Goal: Transaction & Acquisition: Purchase product/service

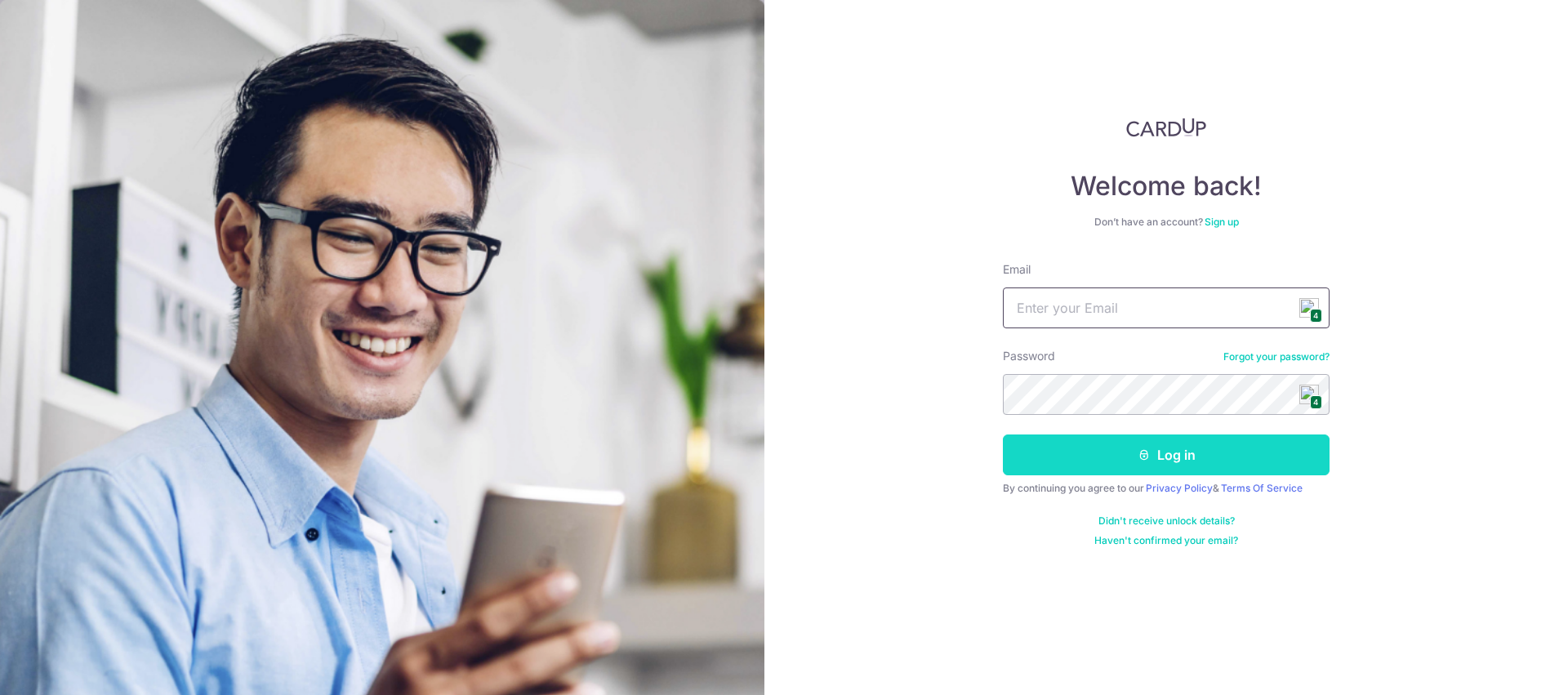
type input "[EMAIL_ADDRESS][DOMAIN_NAME]"
click at [1191, 460] on button "Log in" at bounding box center [1166, 454] width 327 height 41
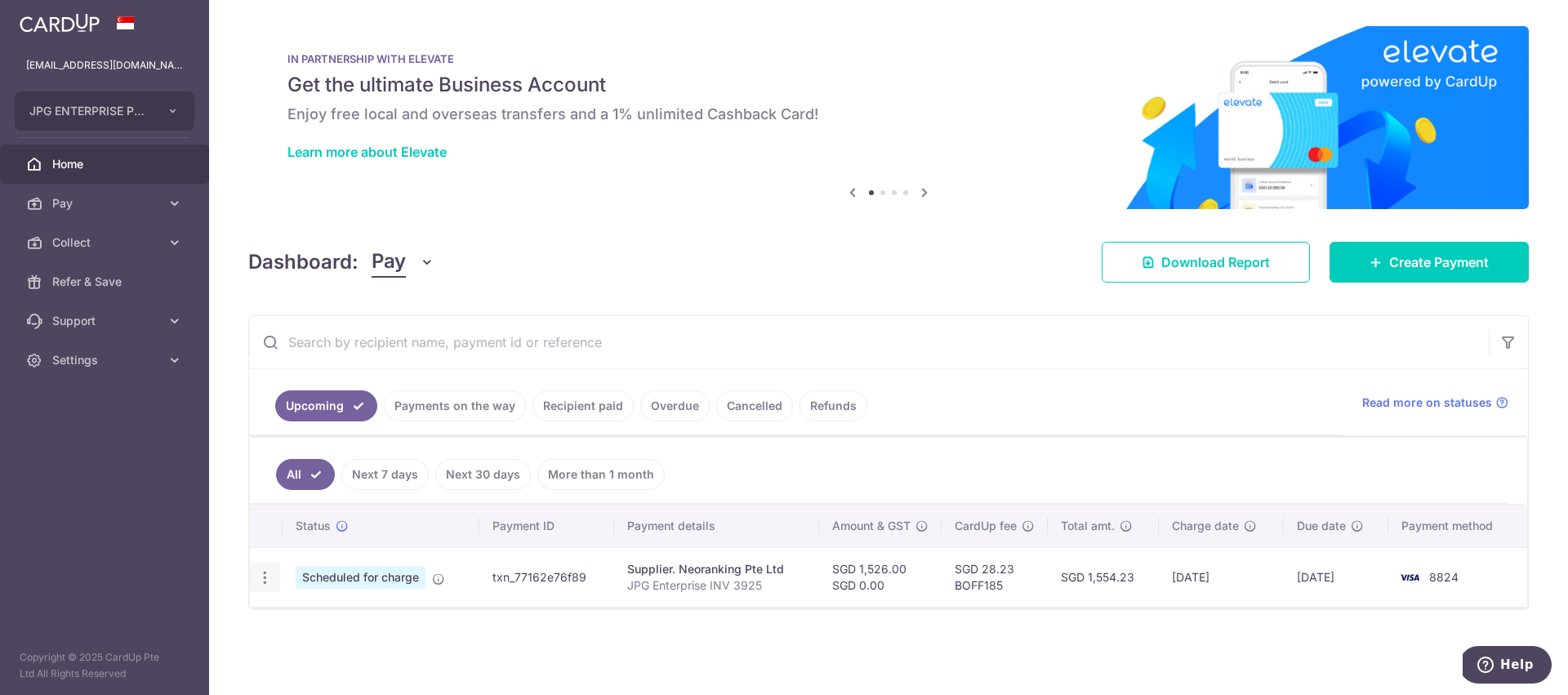
click at [263, 576] on icon "button" at bounding box center [265, 578] width 17 height 17
click at [327, 623] on span "Update payment" at bounding box center [351, 622] width 111 height 19
radio input "true"
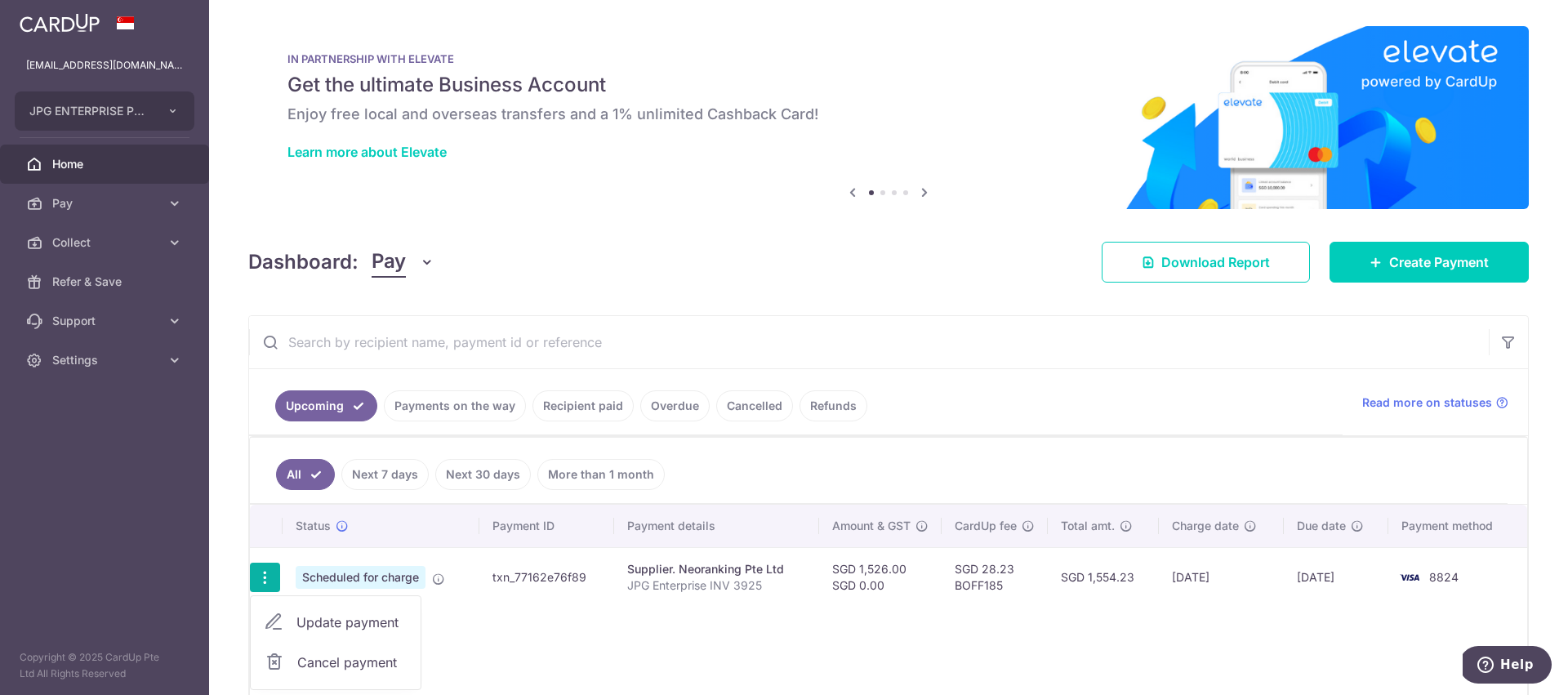
type input "1,526.00"
type input "0.00"
type input "[DATE]"
type input "JPG Enterprise INV 3925"
type input "Neo 360"
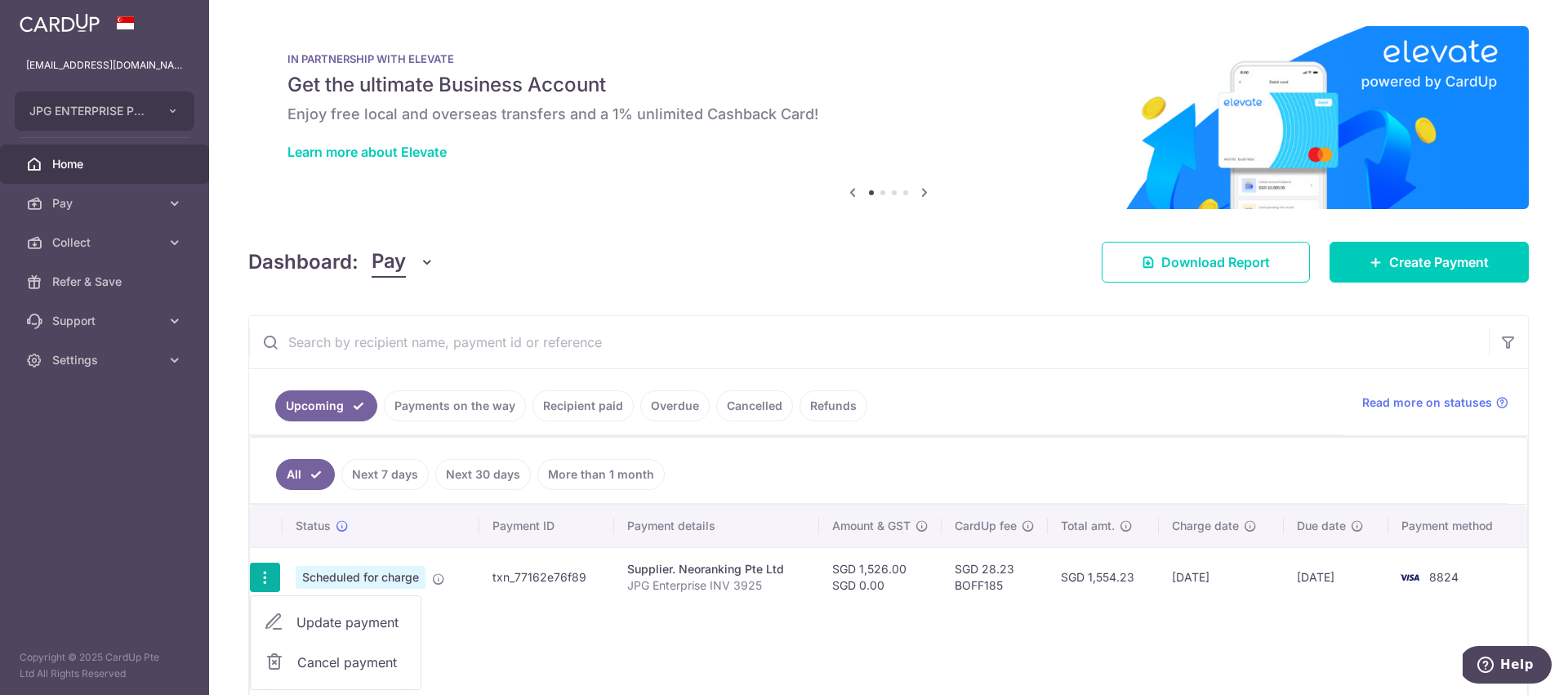
type input "BOFF185"
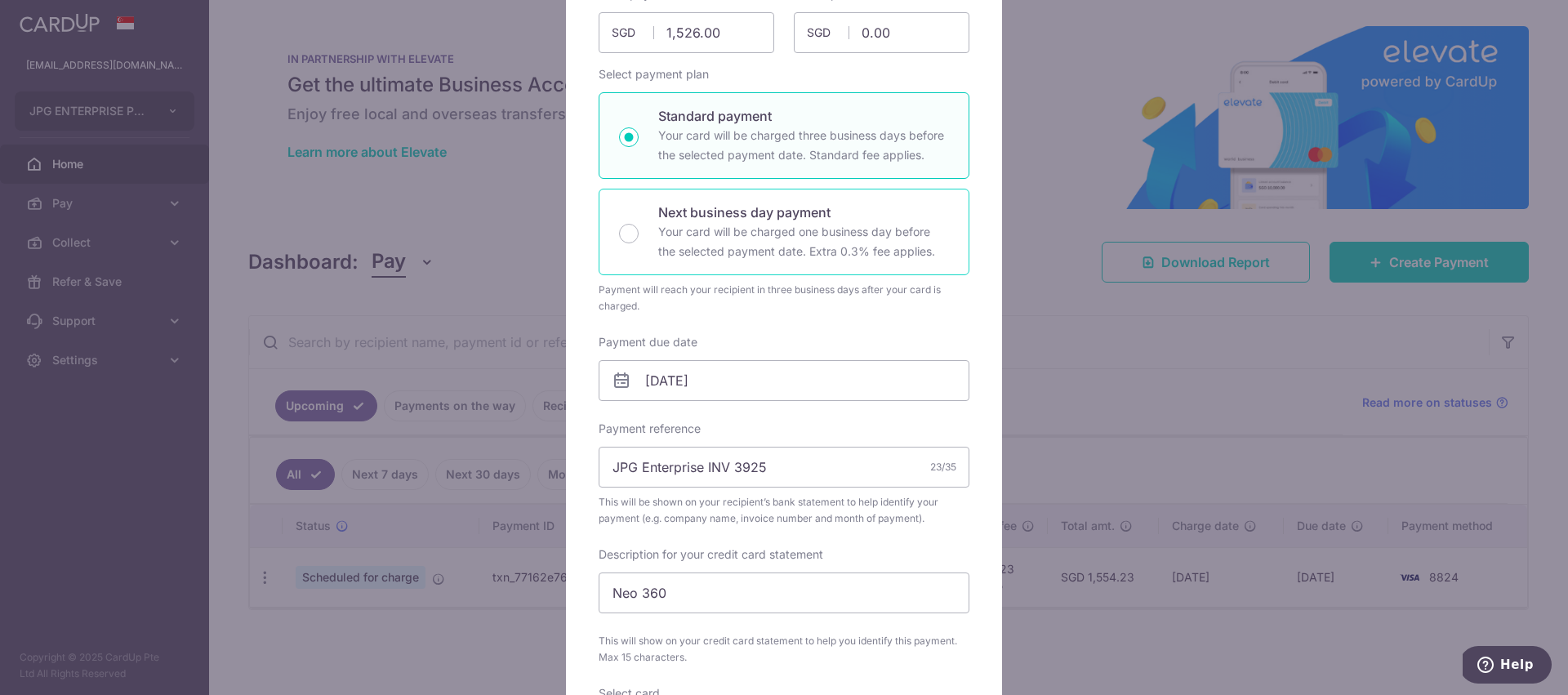
scroll to position [199, 0]
click at [713, 372] on input "11/09/2025" at bounding box center [783, 378] width 371 height 41
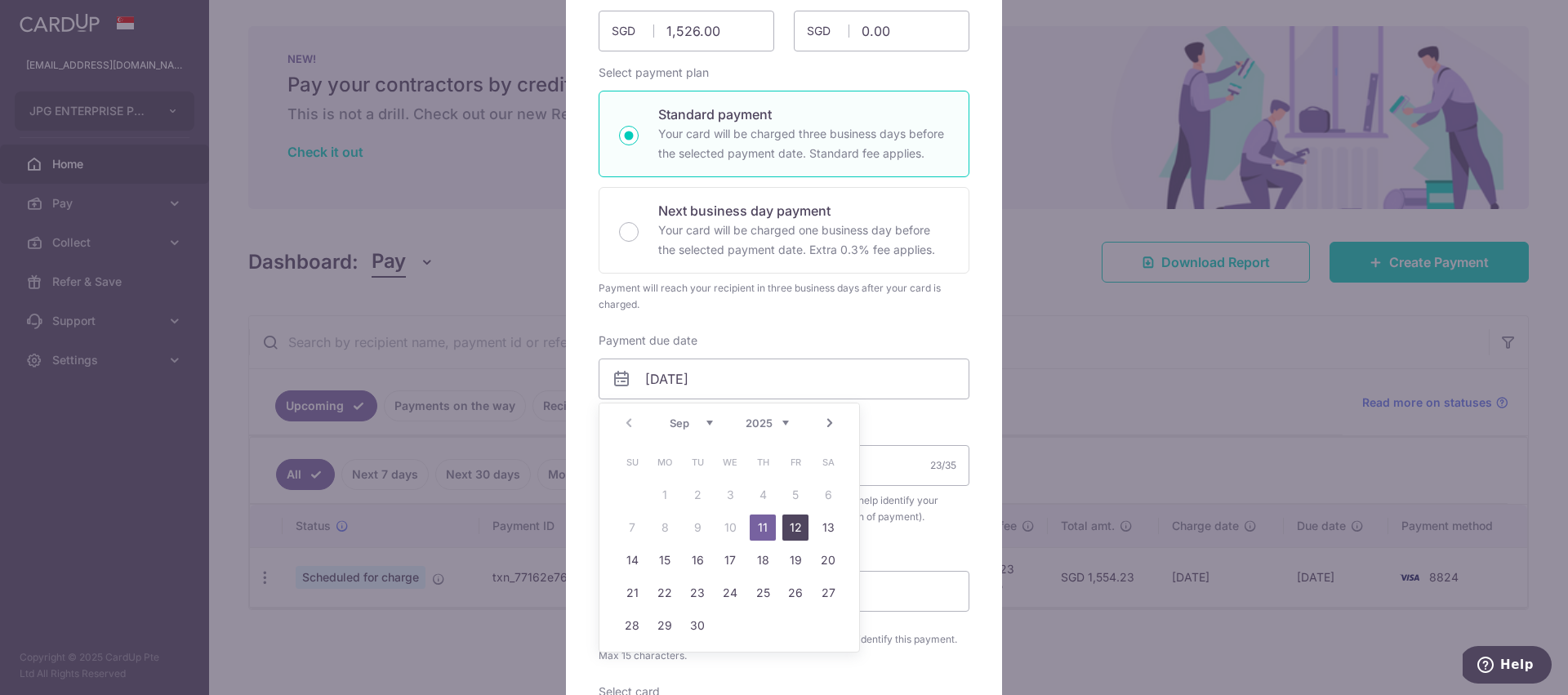
click at [789, 528] on link "12" at bounding box center [795, 528] width 26 height 26
type input "12/09/2025"
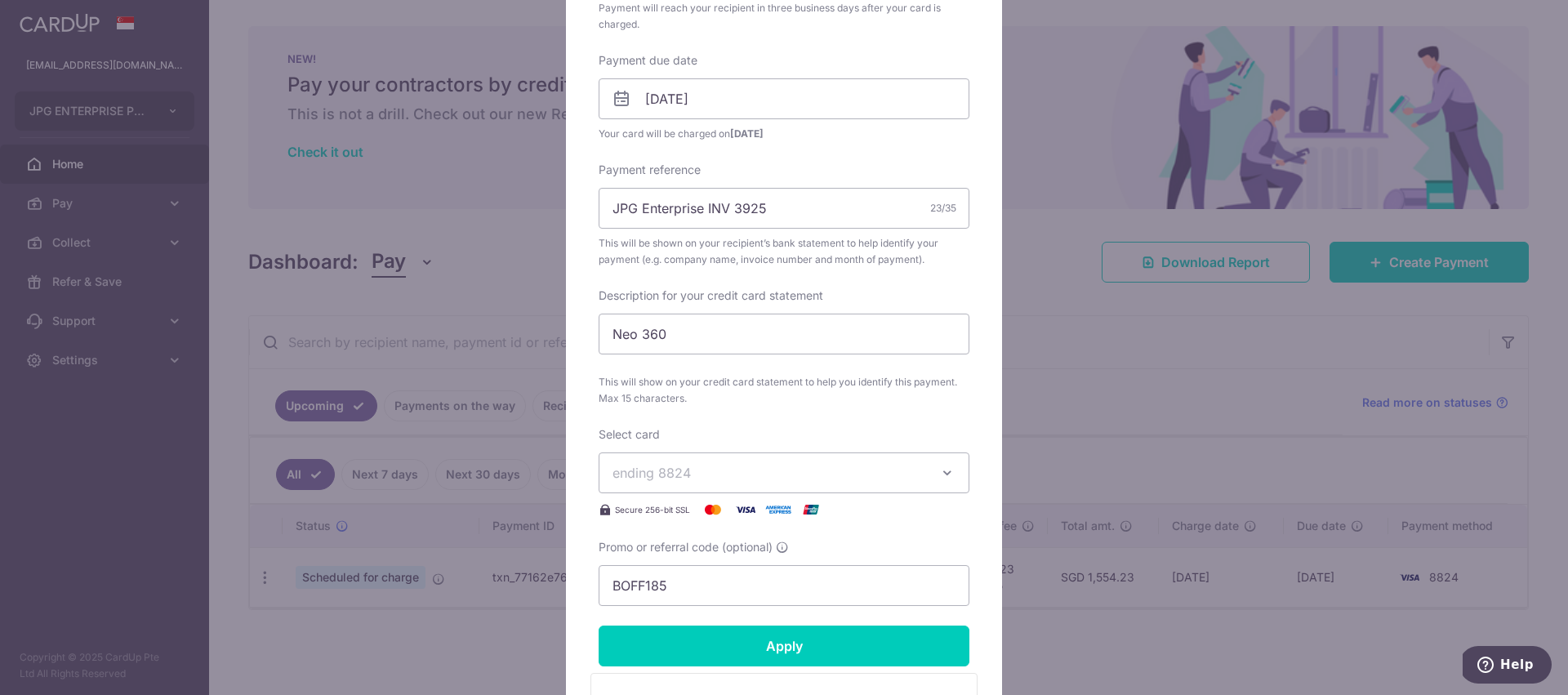
scroll to position [486, 0]
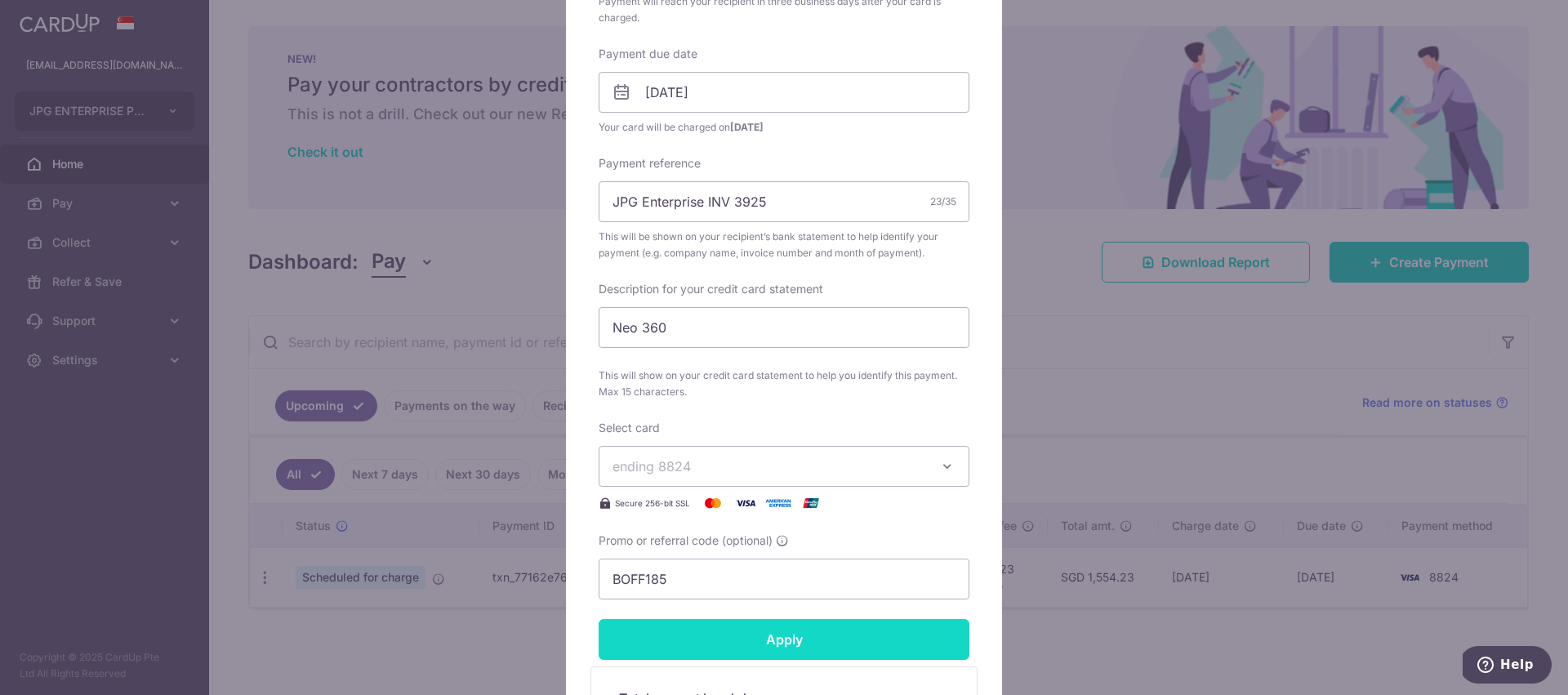
click at [777, 637] on input "Apply" at bounding box center [783, 639] width 371 height 41
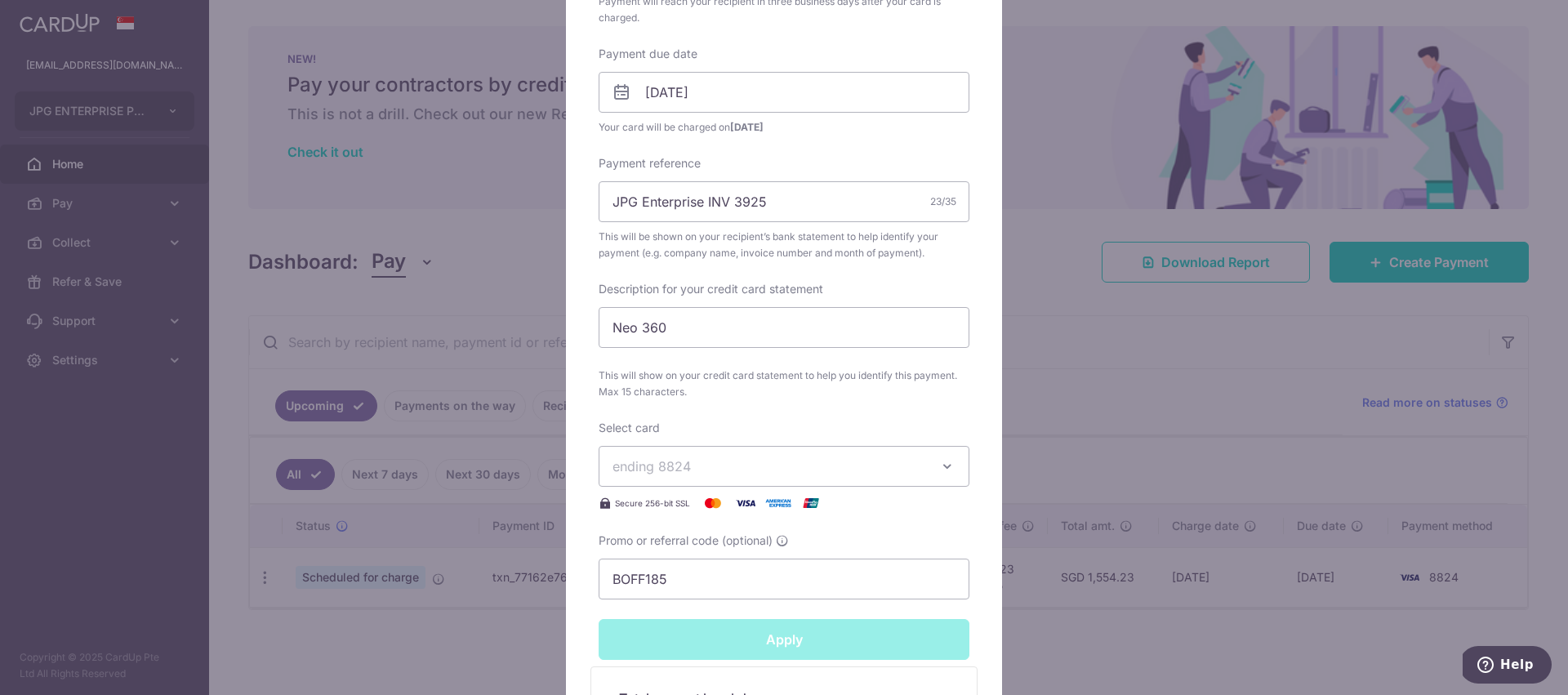
type input "Successfully Applied"
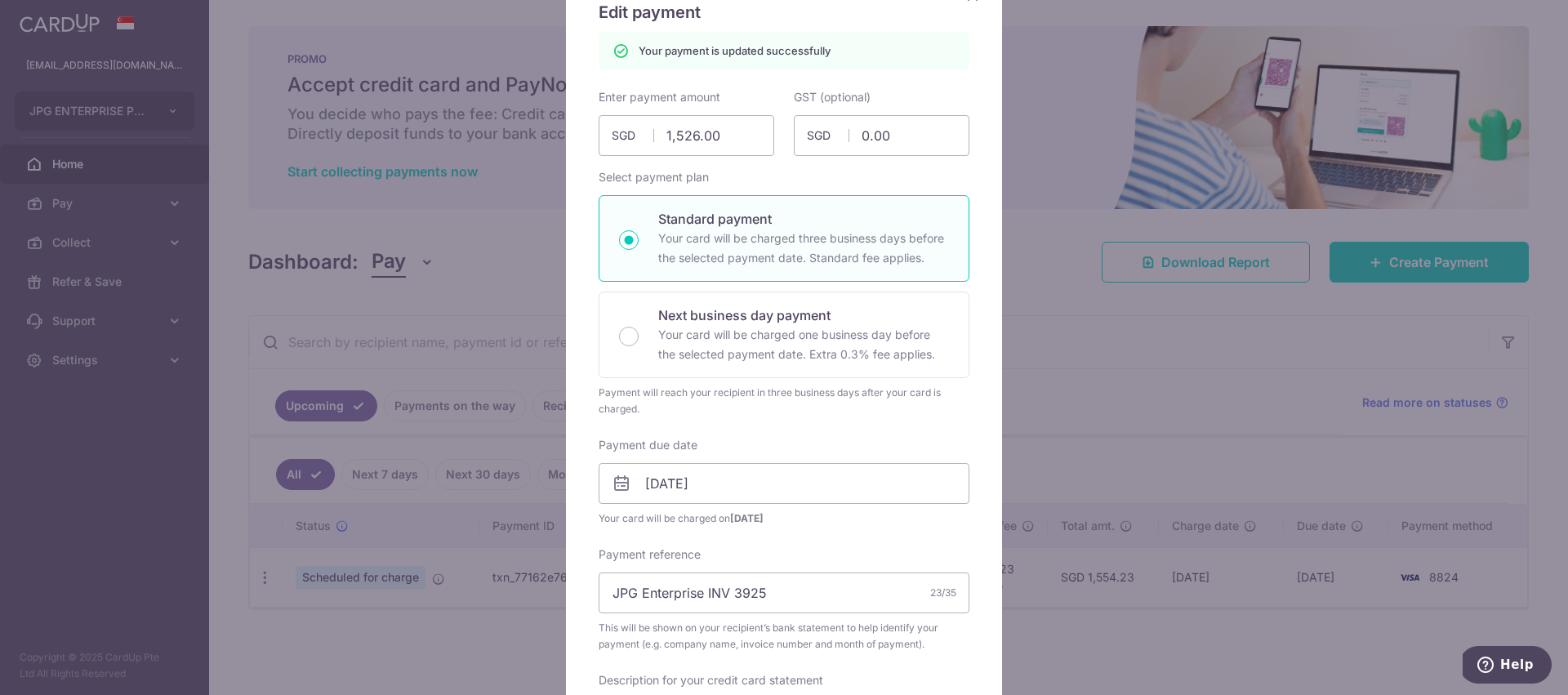
scroll to position [0, 0]
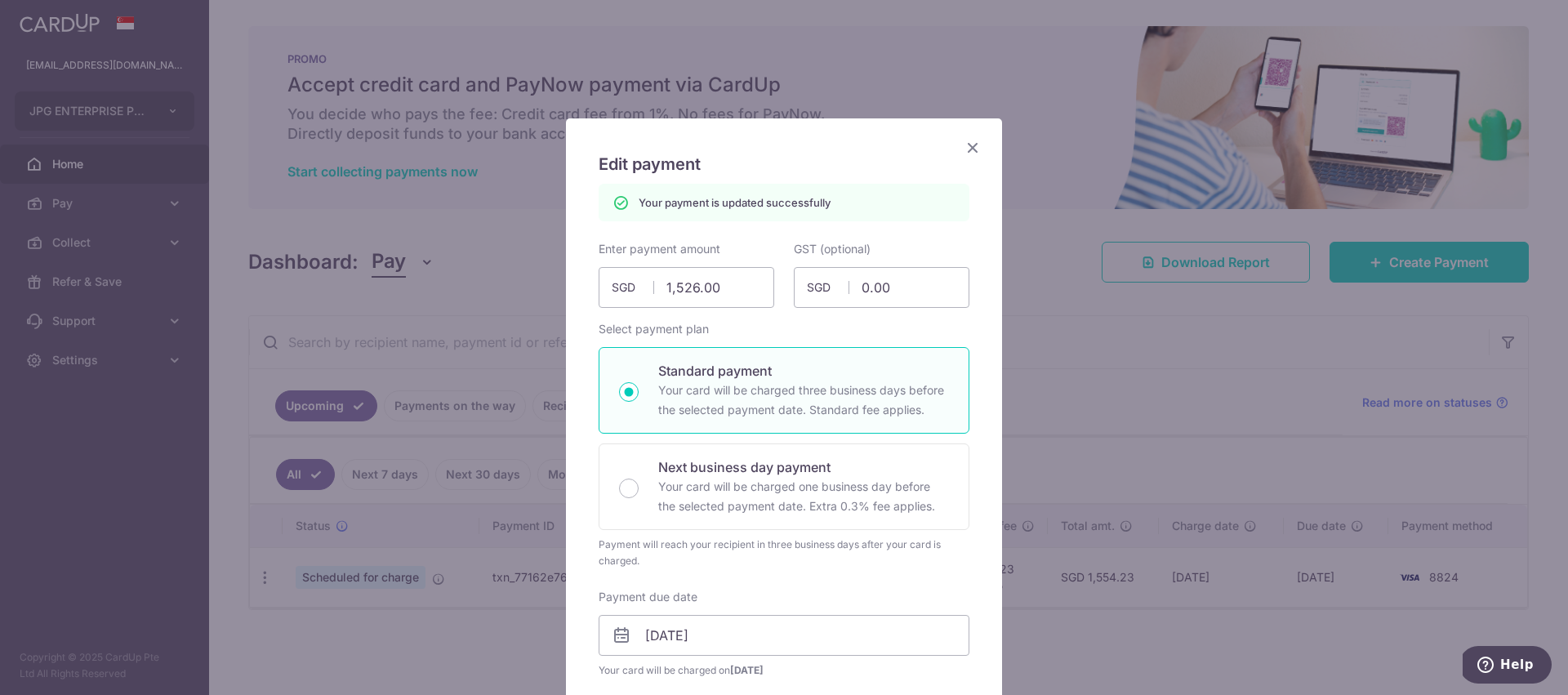
click at [976, 146] on icon "Close" at bounding box center [972, 146] width 19 height 20
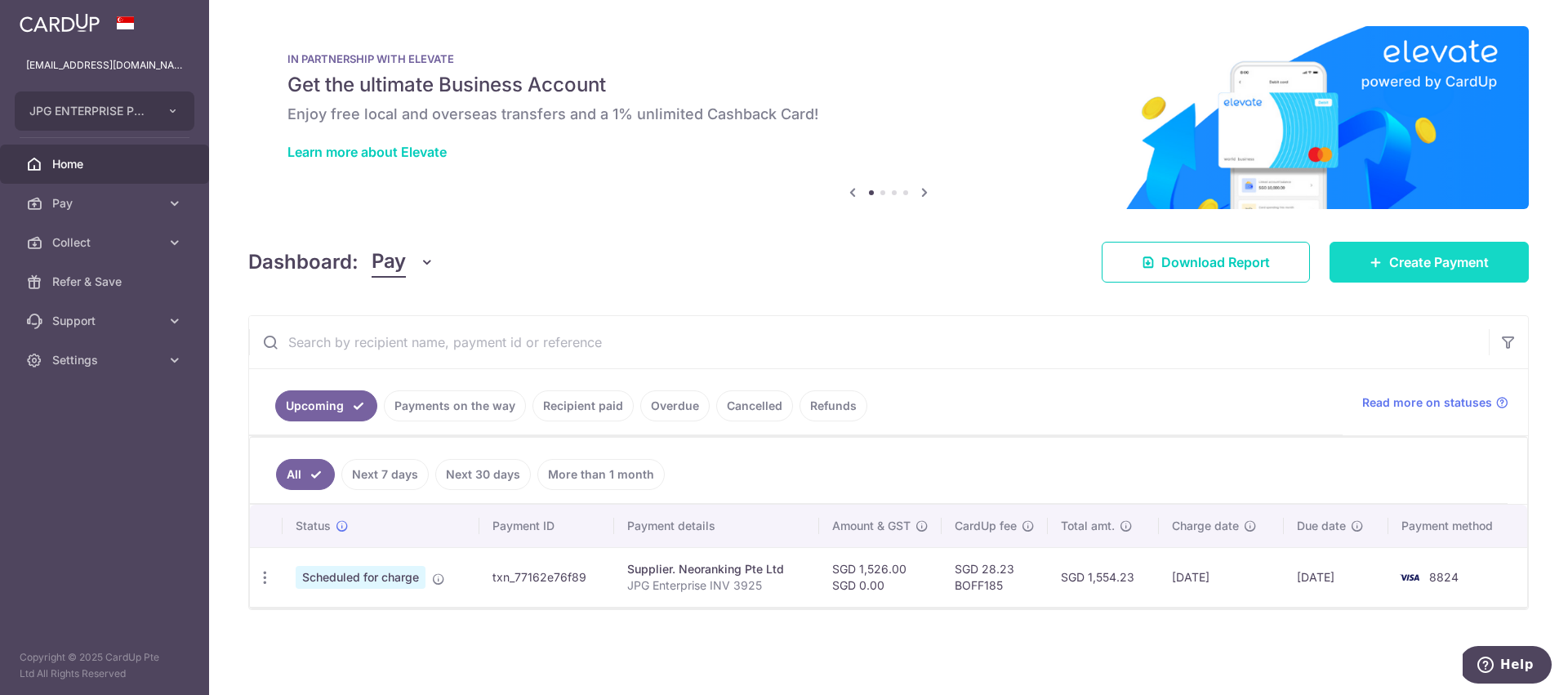
click at [1390, 252] on span "Create Payment" at bounding box center [1439, 262] width 99 height 19
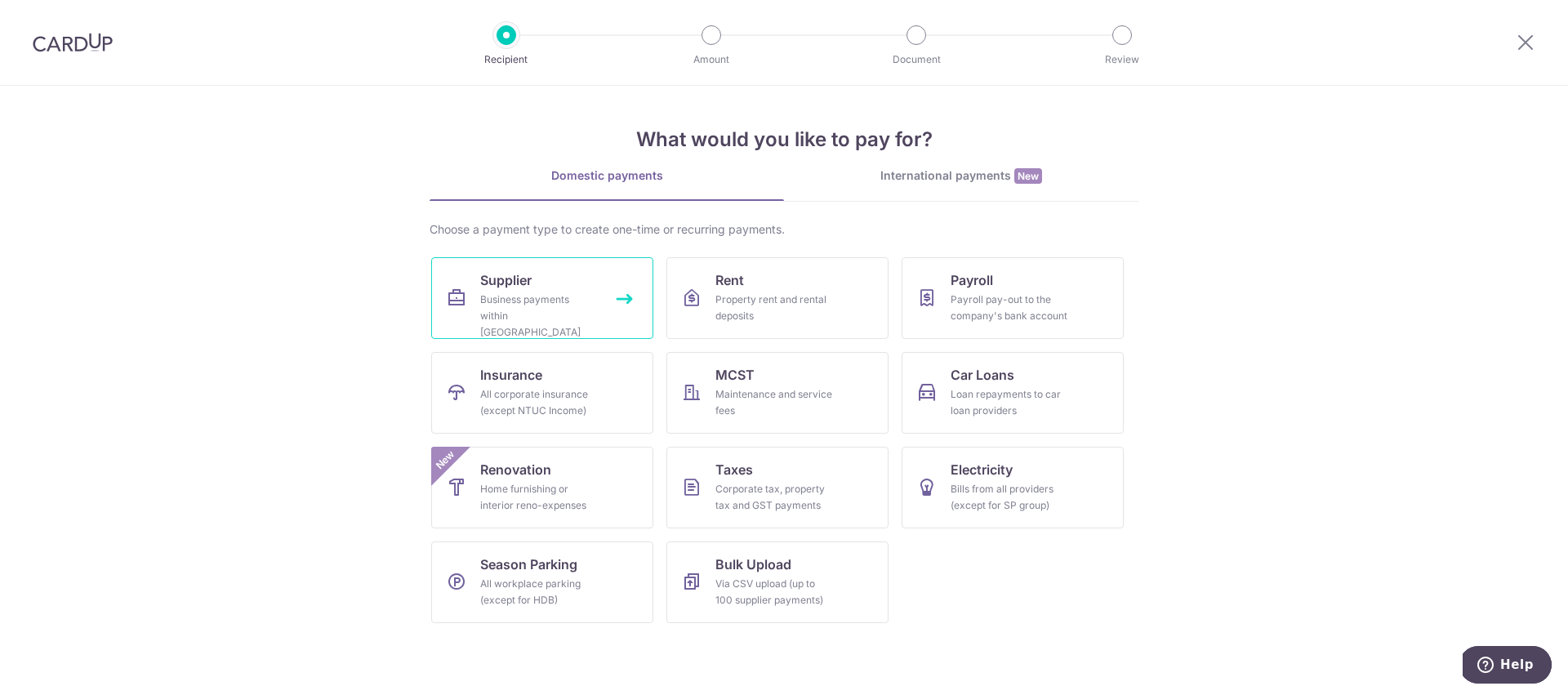
click at [537, 306] on div "Business payments within Singapore" at bounding box center [539, 316] width 118 height 49
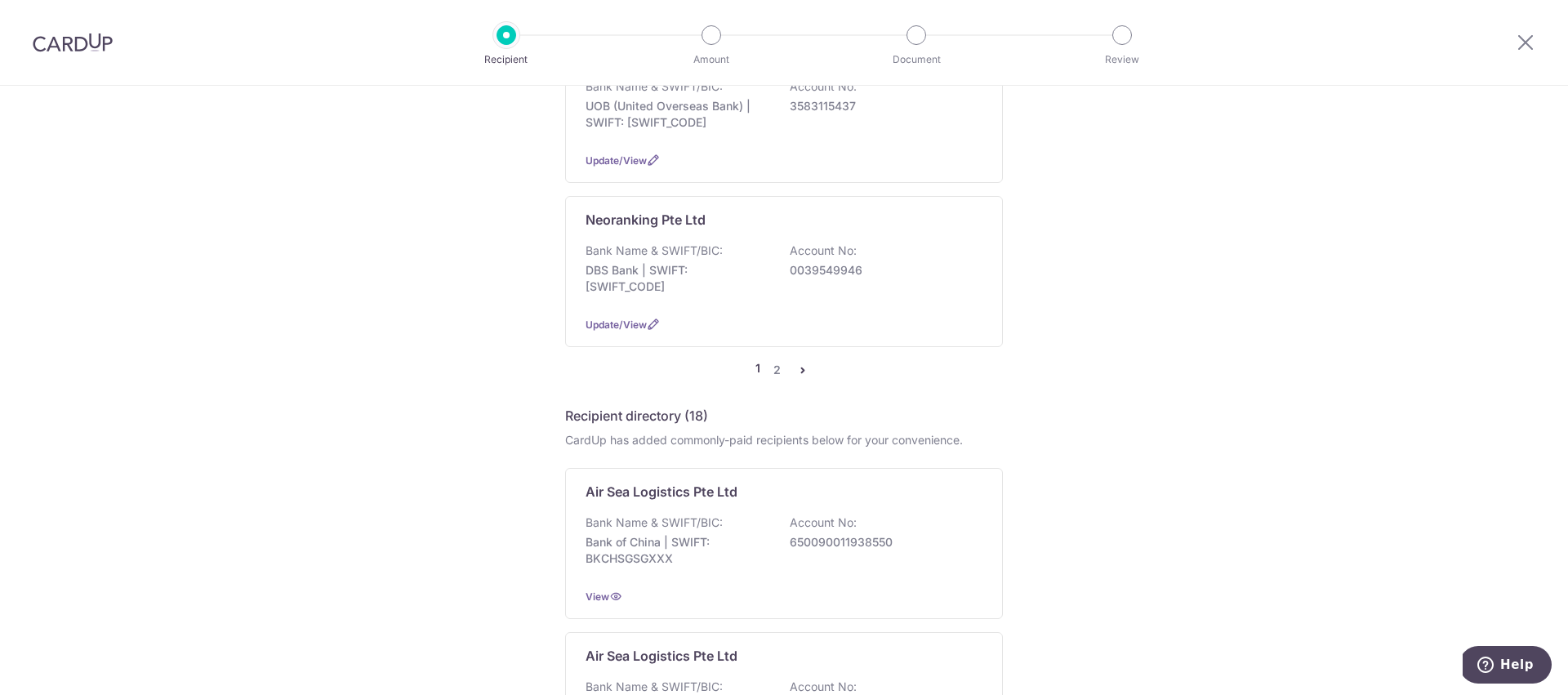
scroll to position [1664, 0]
click at [777, 353] on link "2" at bounding box center [776, 363] width 19 height 19
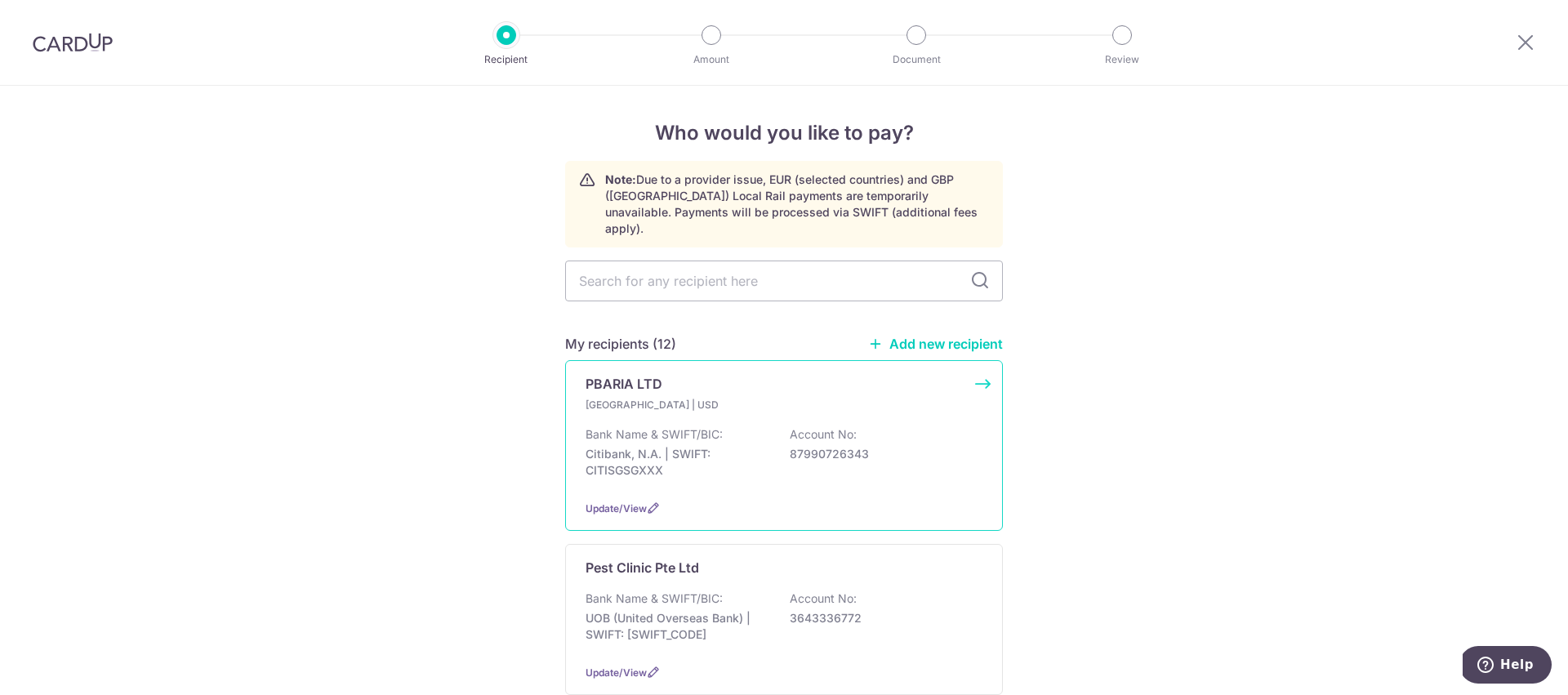
click at [679, 426] on p "Bank Name & SWIFT/BIC:" at bounding box center [653, 434] width 137 height 17
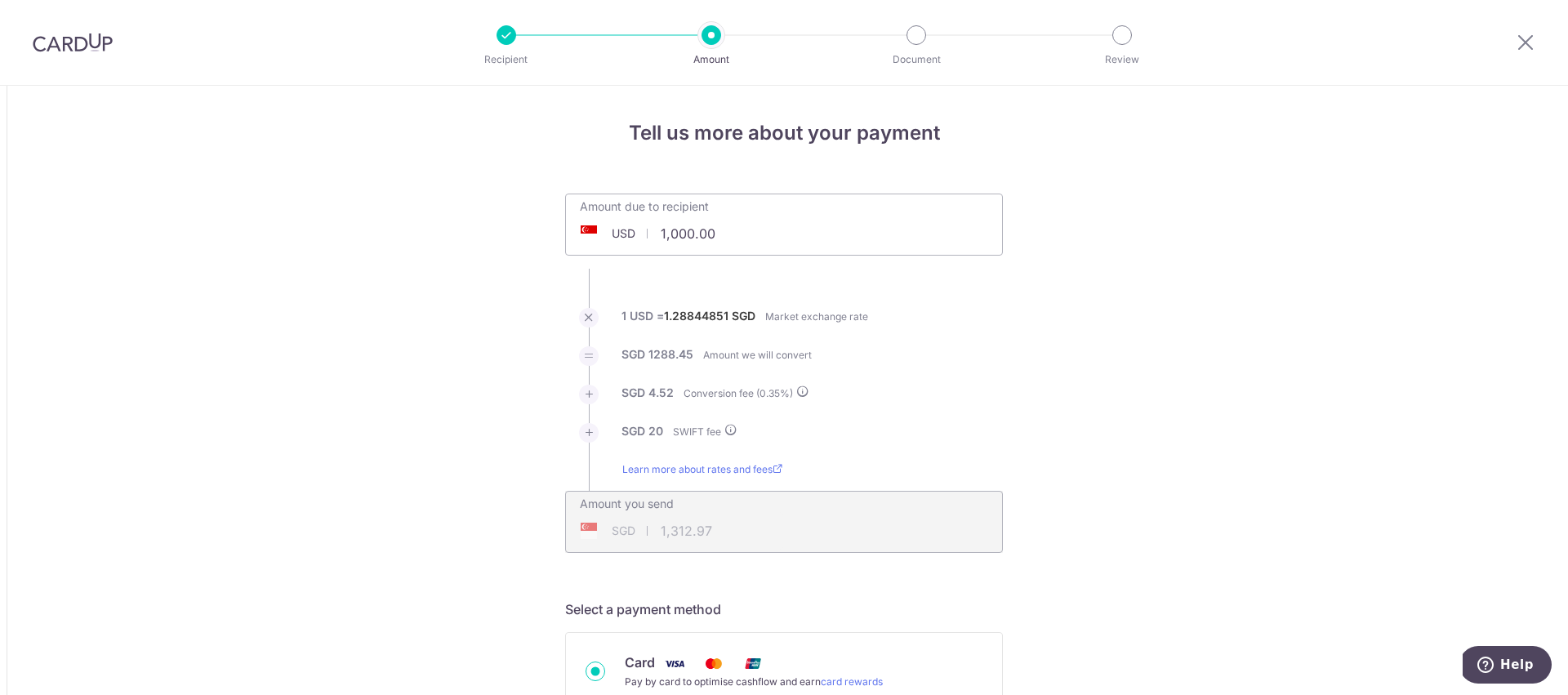
click at [726, 242] on input "1,000.00" at bounding box center [686, 233] width 242 height 37
type input "1"
type input "85.00"
type input "129.91"
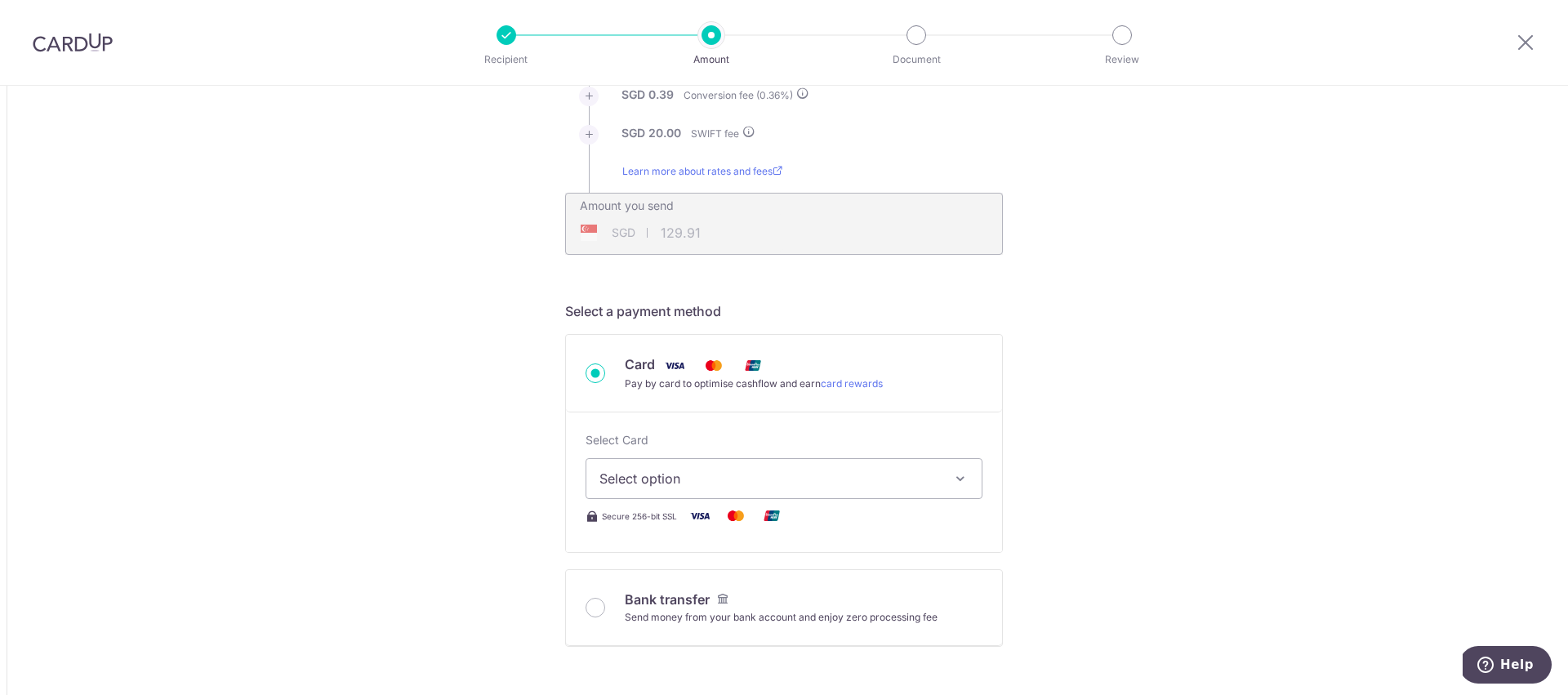
scroll to position [299, 0]
click at [634, 474] on span "Select option" at bounding box center [769, 478] width 340 height 19
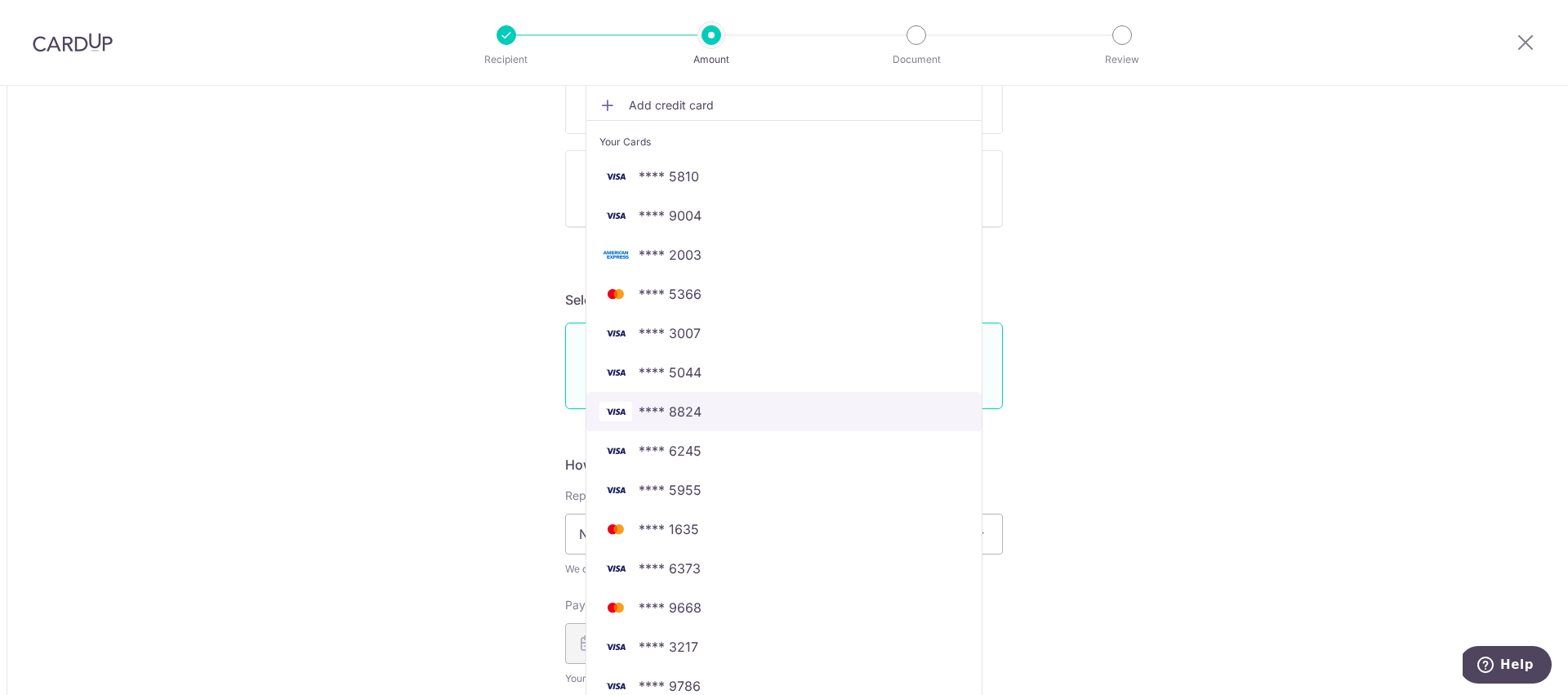
scroll to position [719, 0]
click at [711, 451] on span "**** 6245" at bounding box center [783, 449] width 369 height 19
type input "85.00"
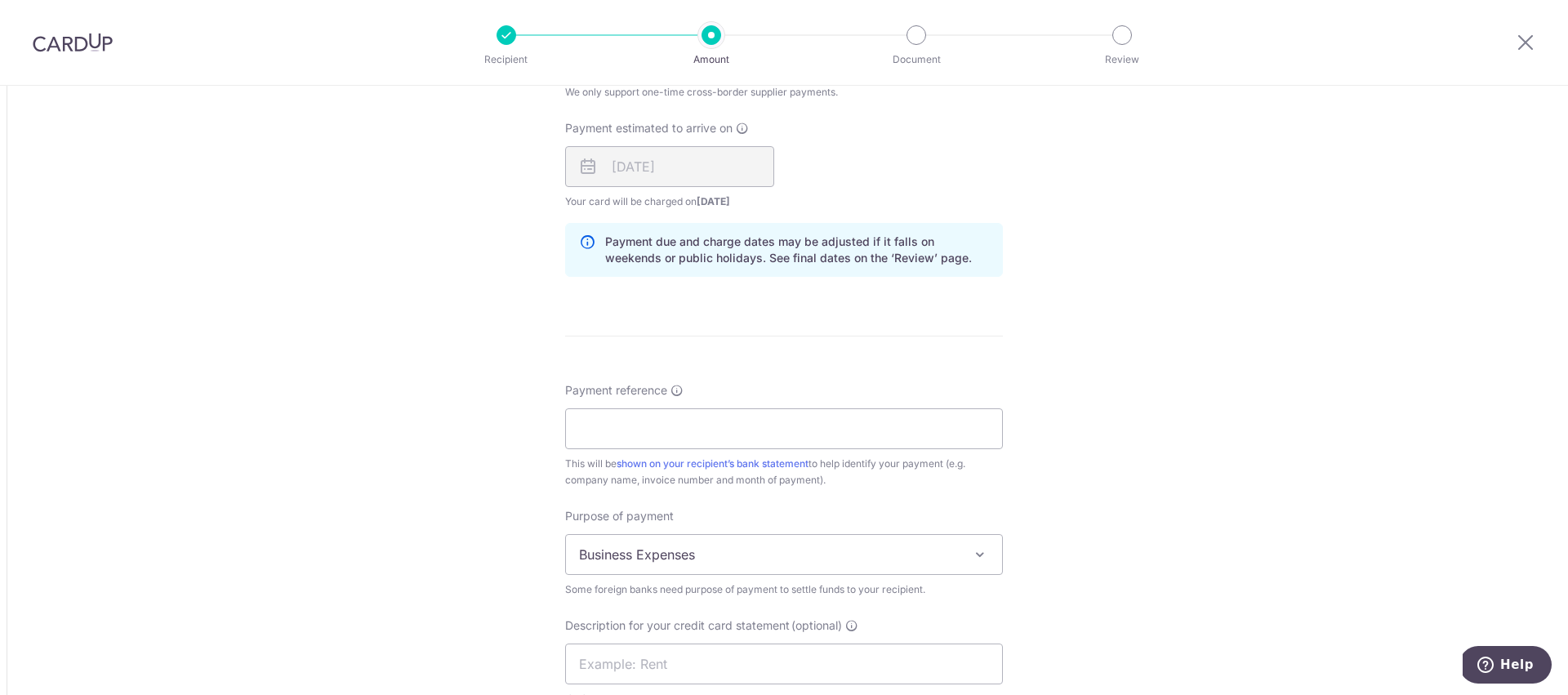
scroll to position [1197, 0]
click at [678, 423] on input "Payment reference" at bounding box center [784, 425] width 438 height 41
click at [678, 423] on input "JPG Enterprise AMH-SG-250907" at bounding box center [784, 425] width 438 height 41
type input "AMH-SG-250907"
click at [472, 569] on div "Tell us more about your payment Amount due to recipient USD 85.00 85 1 USD = 1.…" at bounding box center [784, 42] width 1568 height 2306
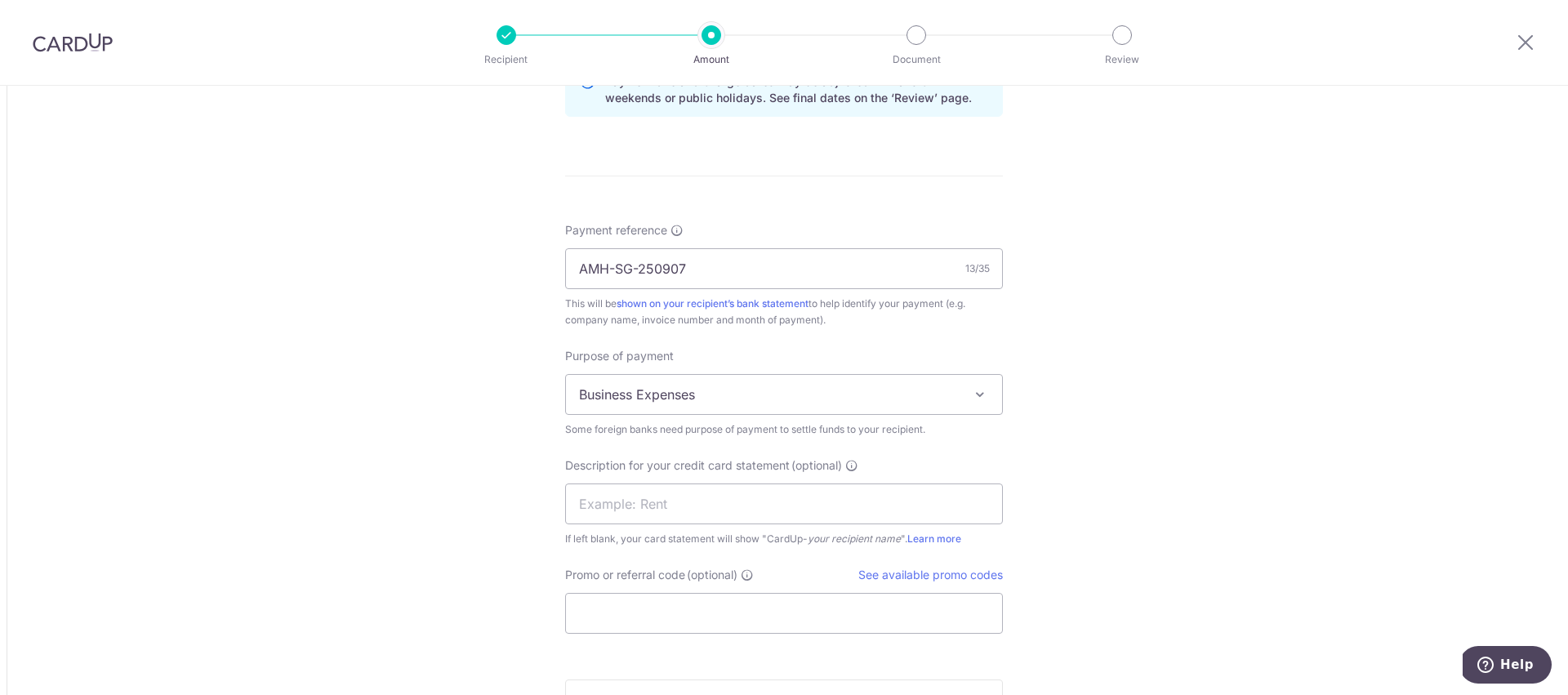
scroll to position [1367, 0]
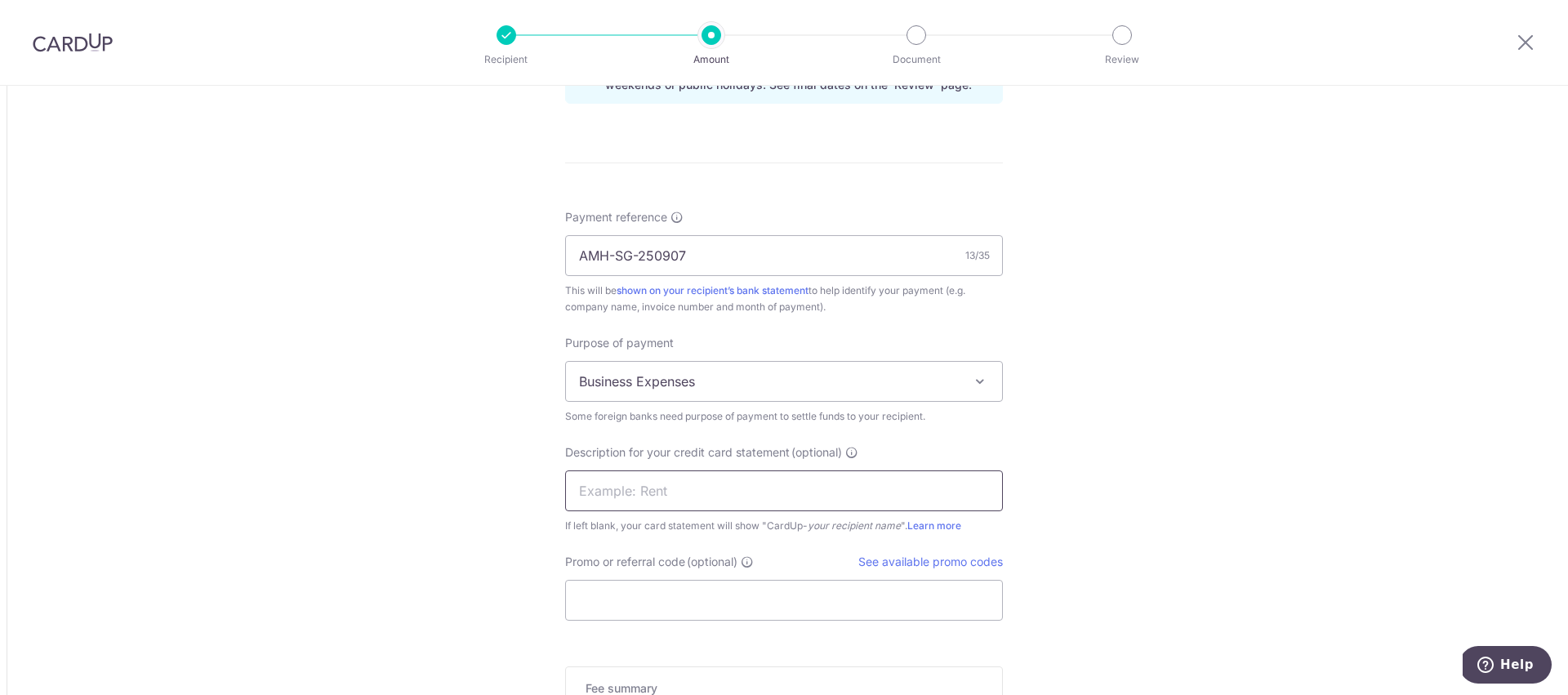
click at [617, 496] on input "text" at bounding box center [784, 490] width 438 height 41
type input "Hair Coat"
click at [609, 596] on input "Promo or referral code (optional)" at bounding box center [784, 600] width 438 height 41
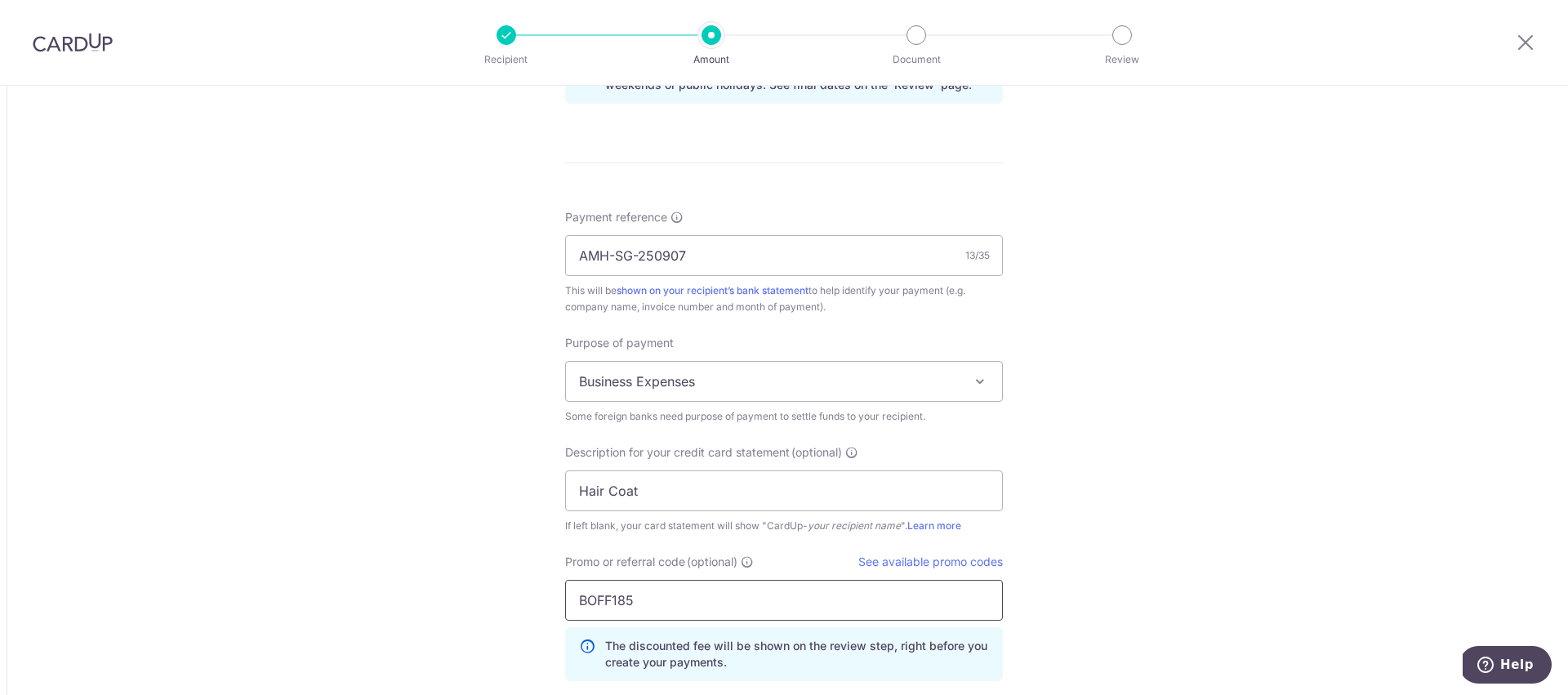
type input "BOFF185"
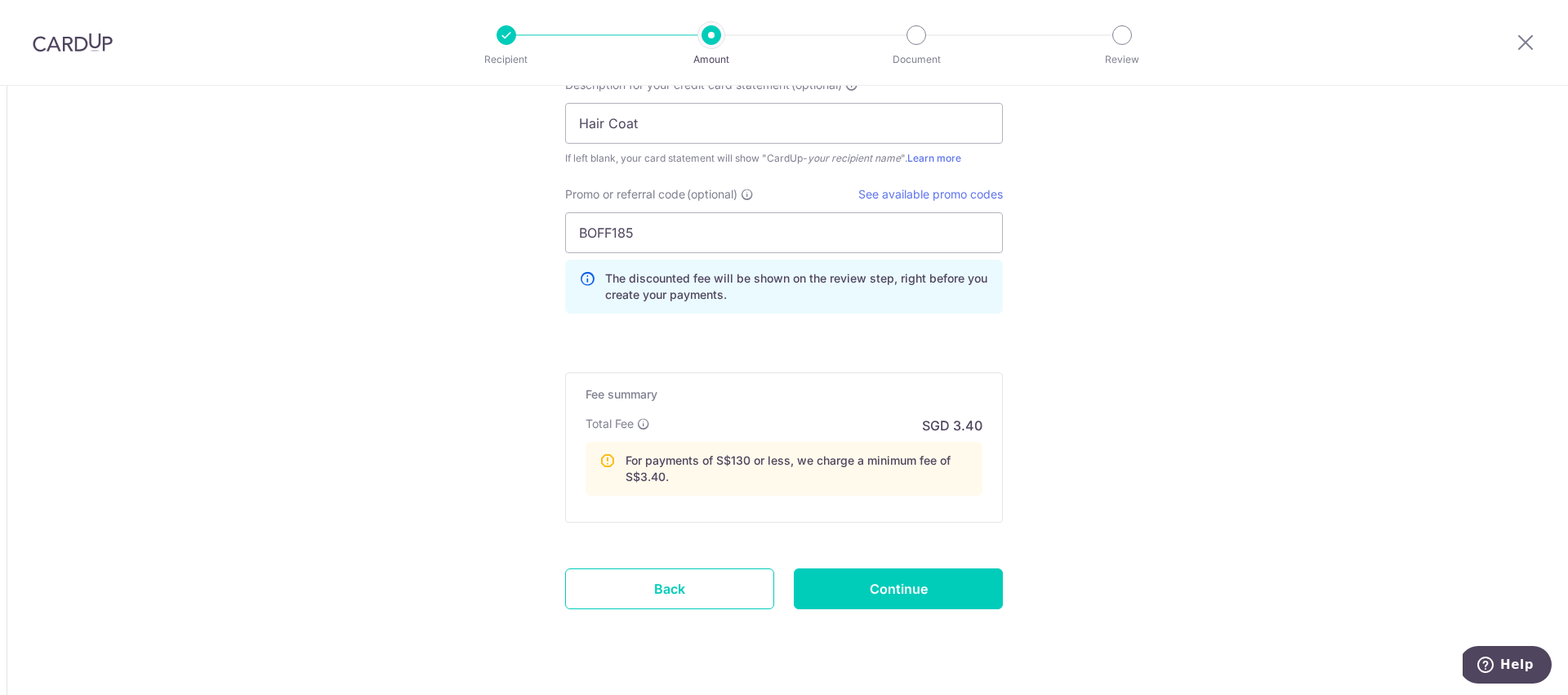
scroll to position [1770, 0]
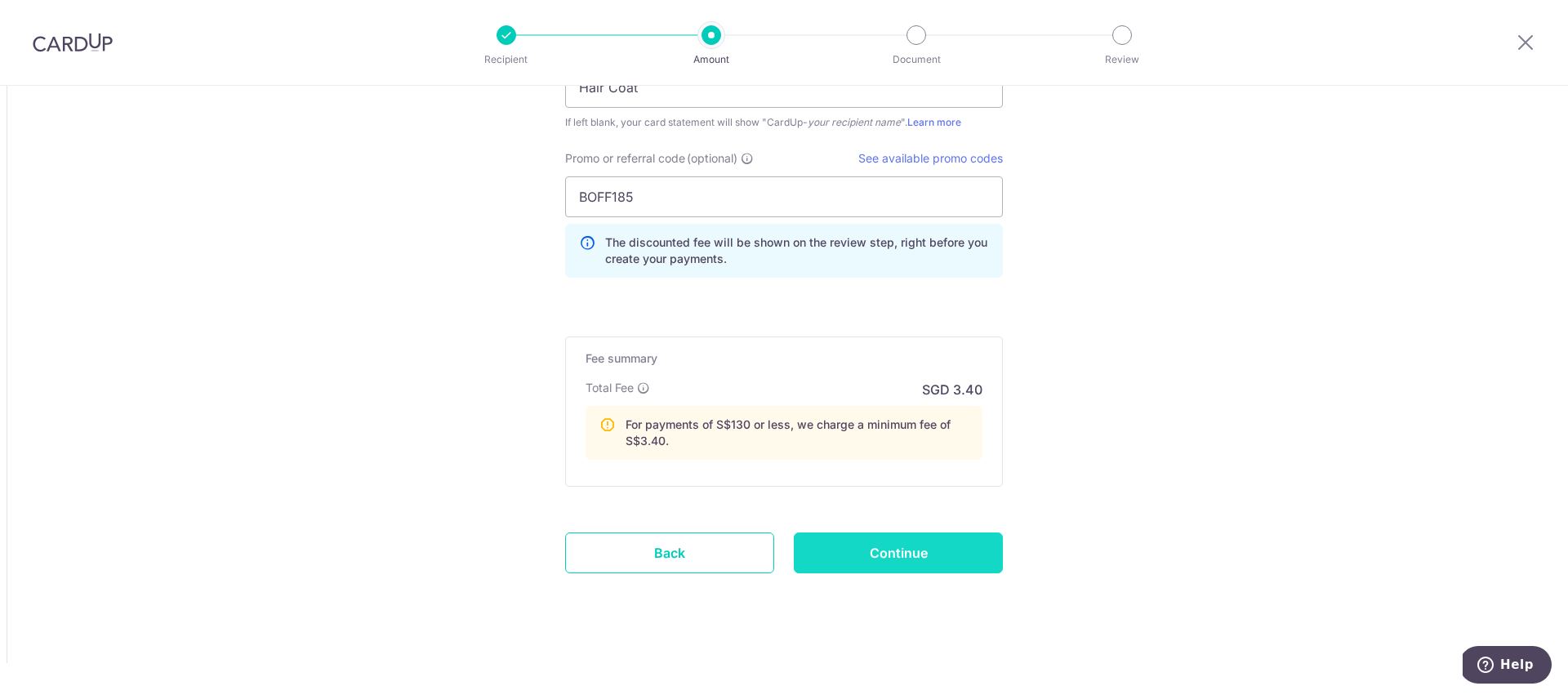
click at [876, 551] on input "Continue" at bounding box center [898, 553] width 209 height 41
type input "Create Schedule"
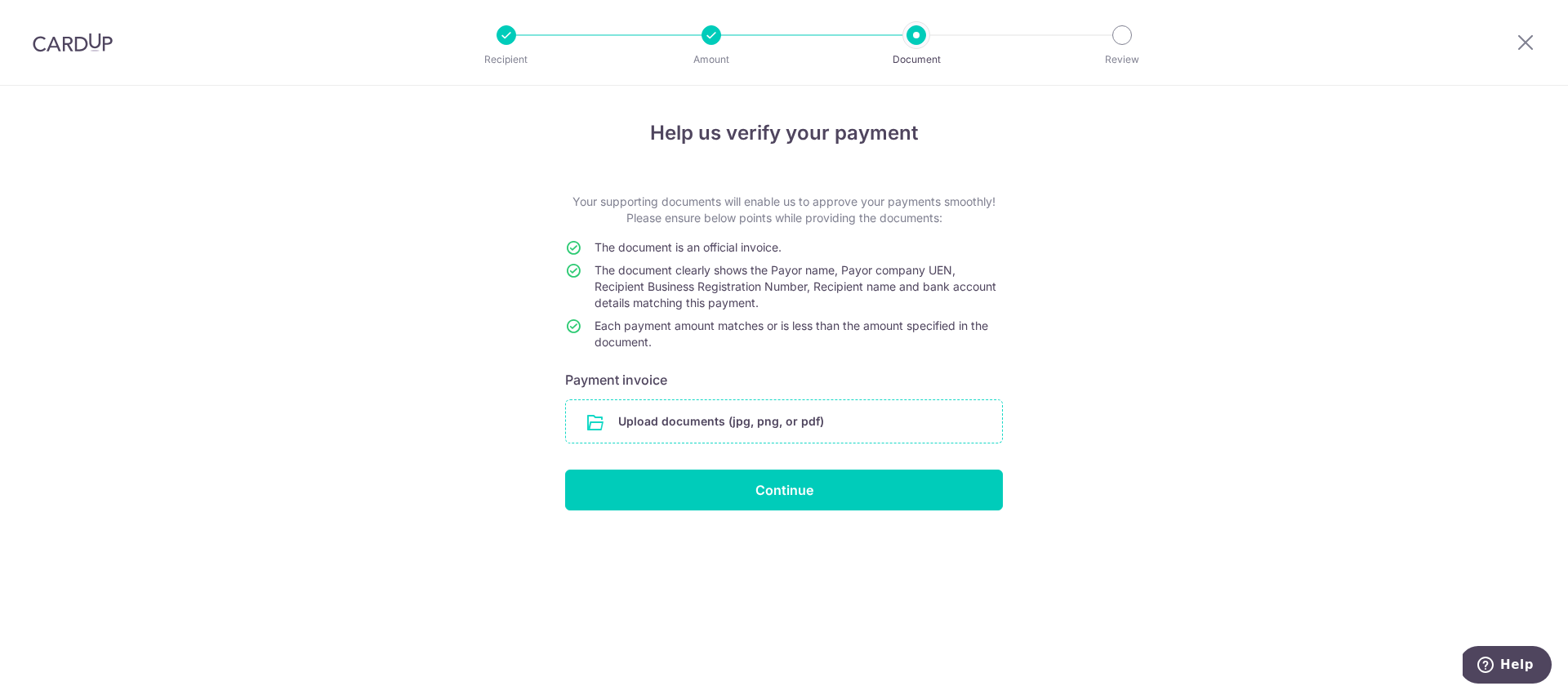
click at [802, 415] on input "file" at bounding box center [784, 421] width 436 height 43
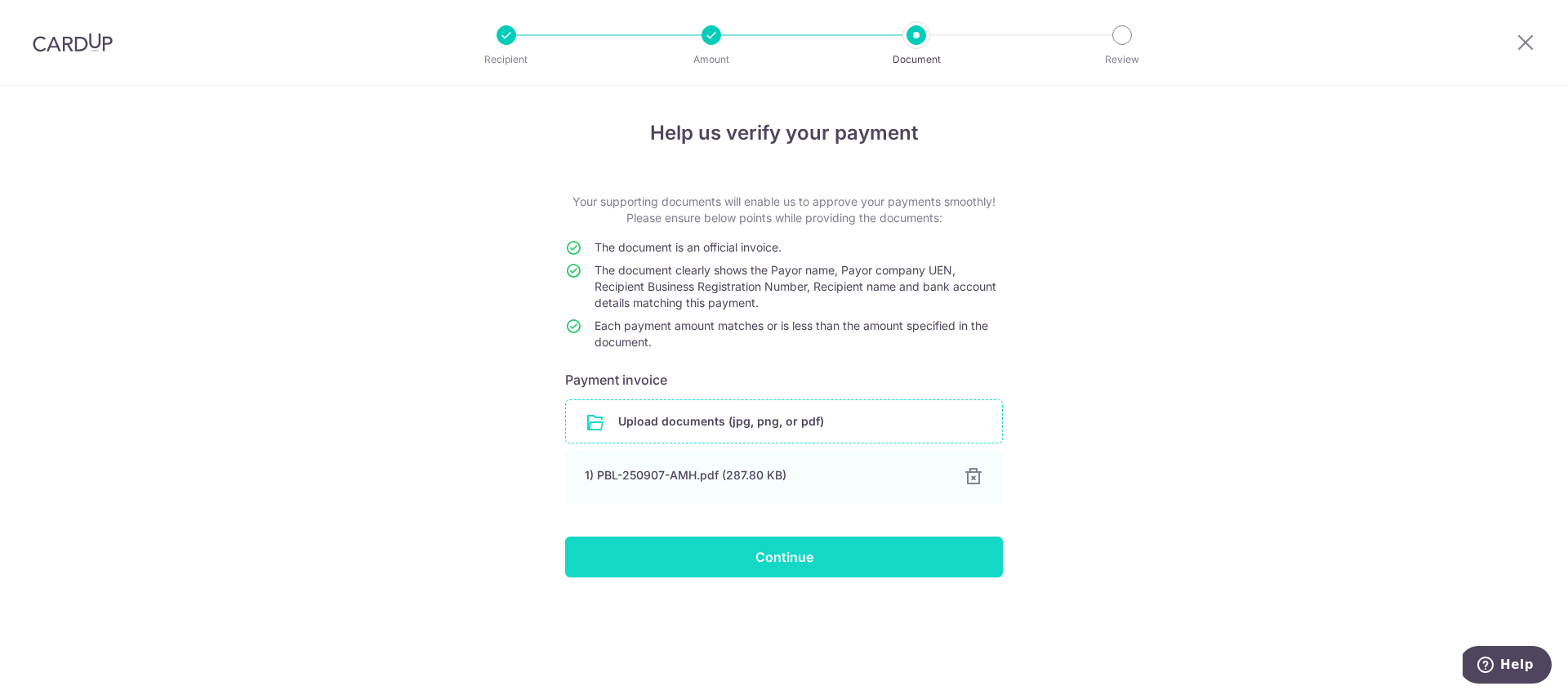
click at [743, 555] on input "Continue" at bounding box center [784, 556] width 438 height 41
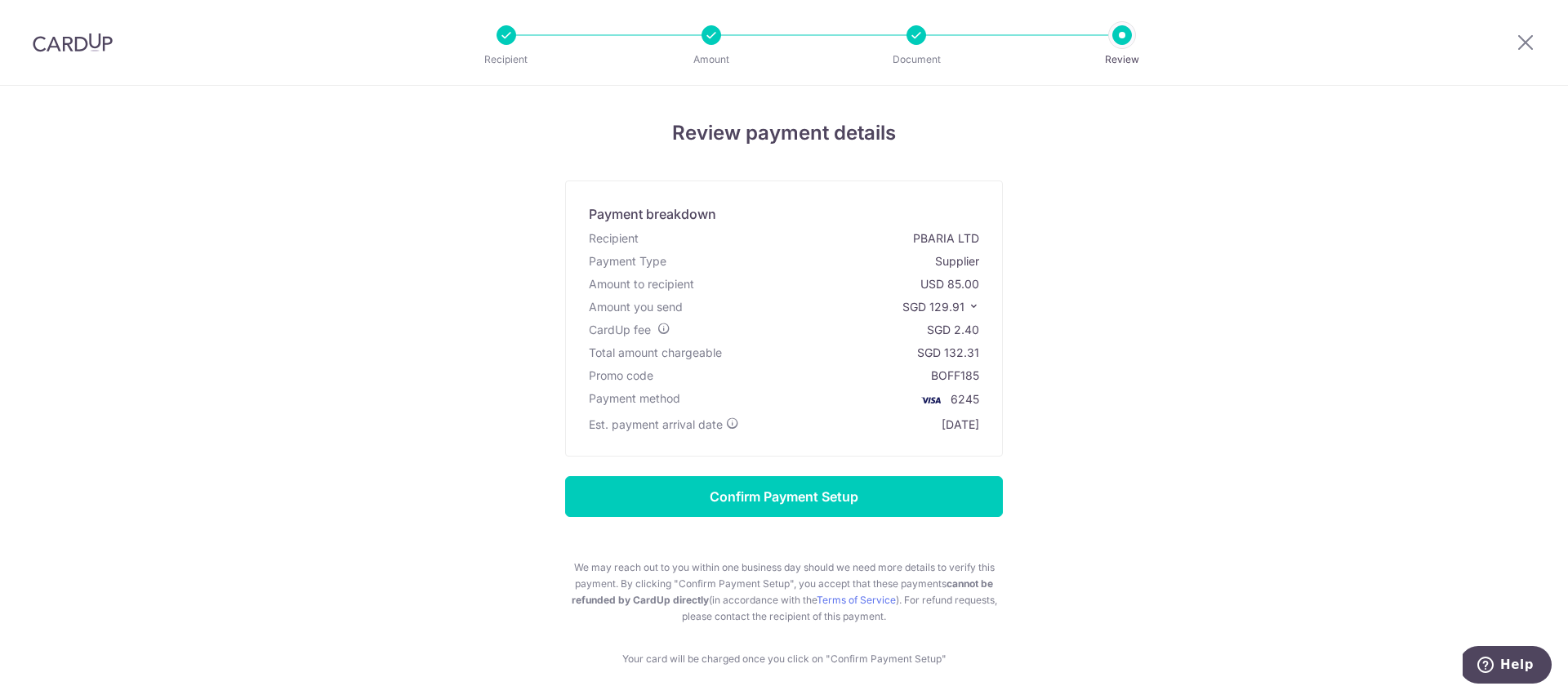
scroll to position [69, 0]
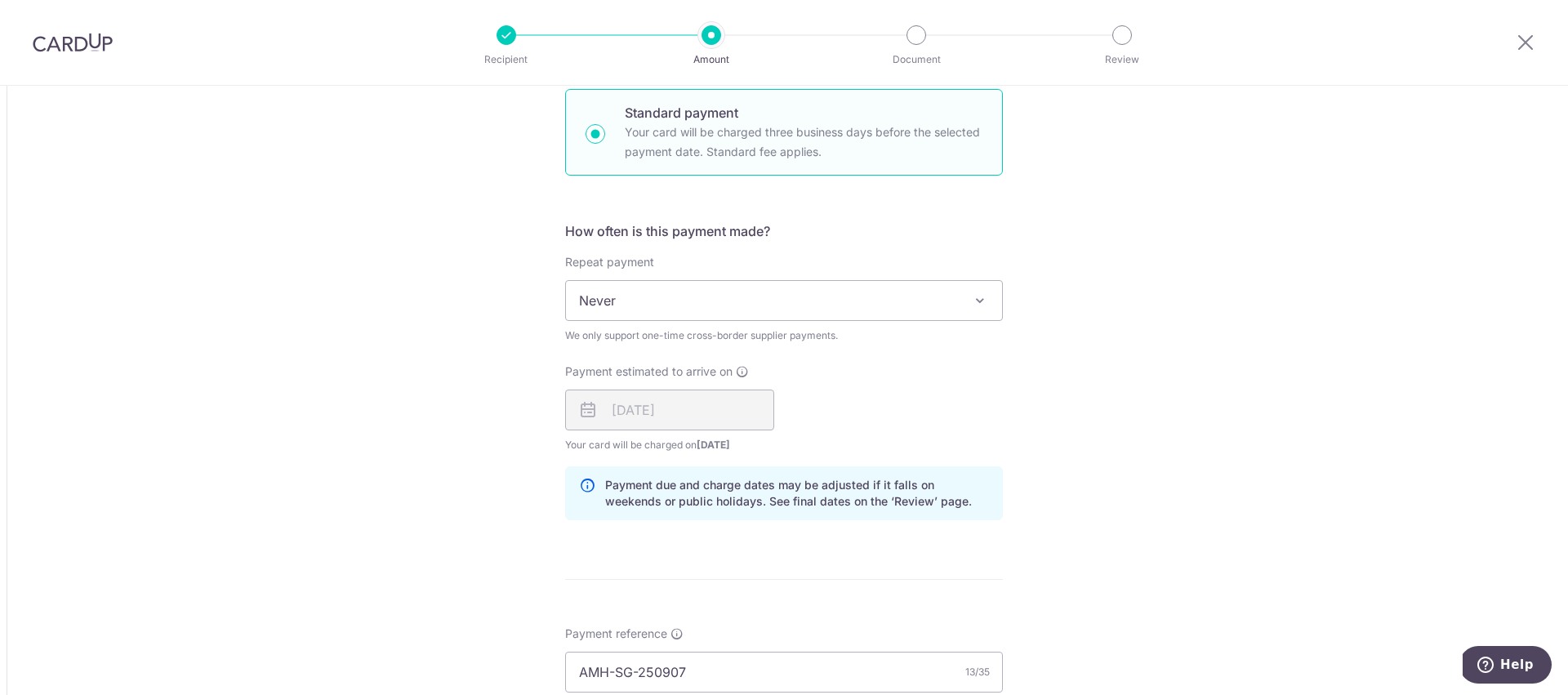
scroll to position [968, 0]
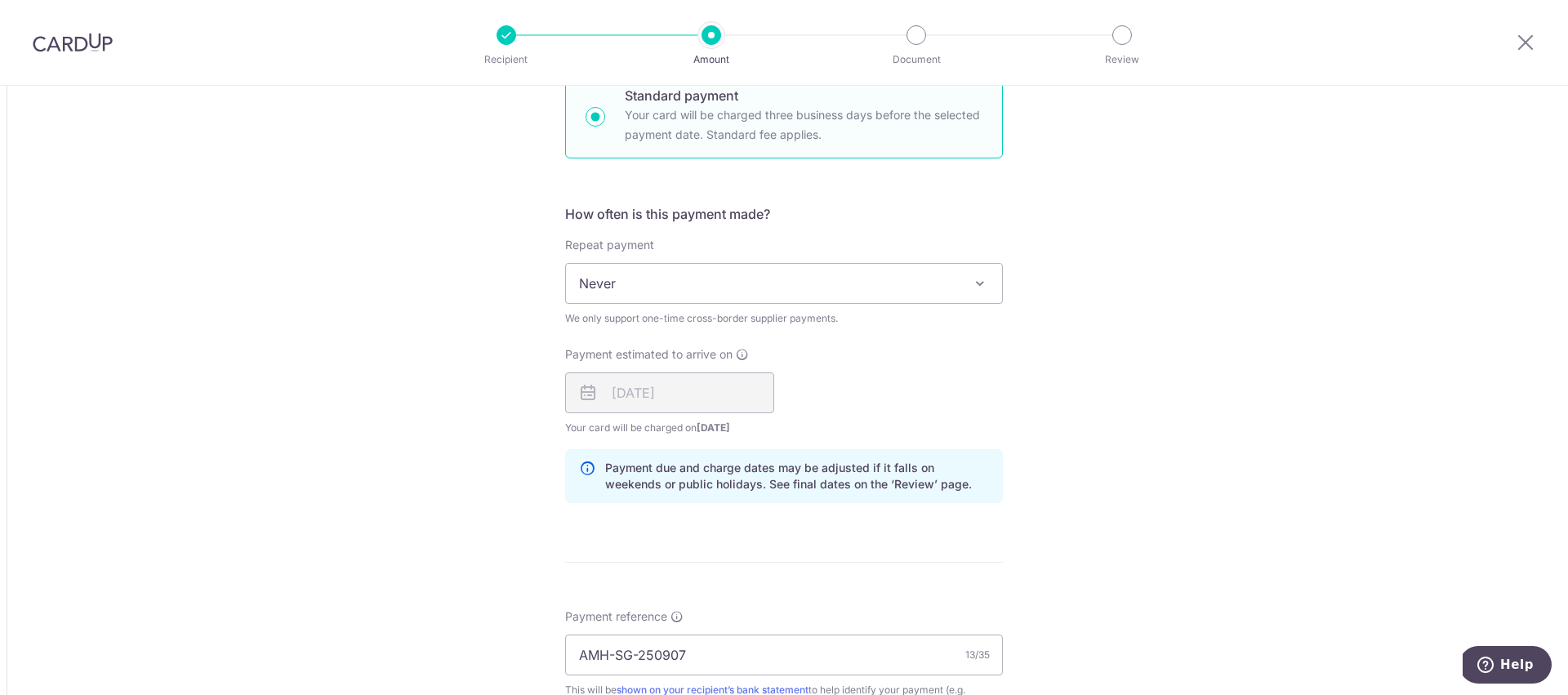
click at [634, 393] on div "[DATE]" at bounding box center [670, 392] width 209 height 41
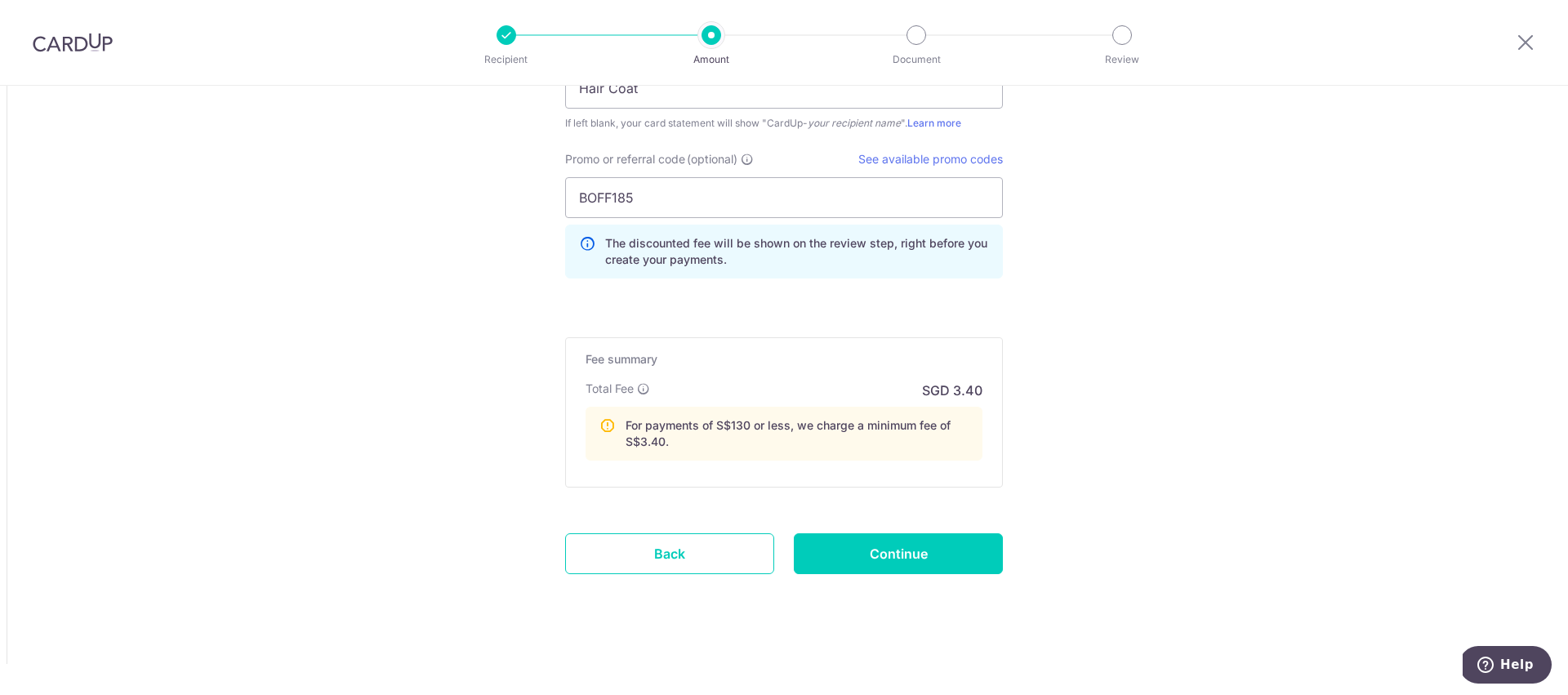
scroll to position [1770, 0]
click at [894, 556] on input "Continue" at bounding box center [898, 553] width 209 height 41
type input "Update Schedule"
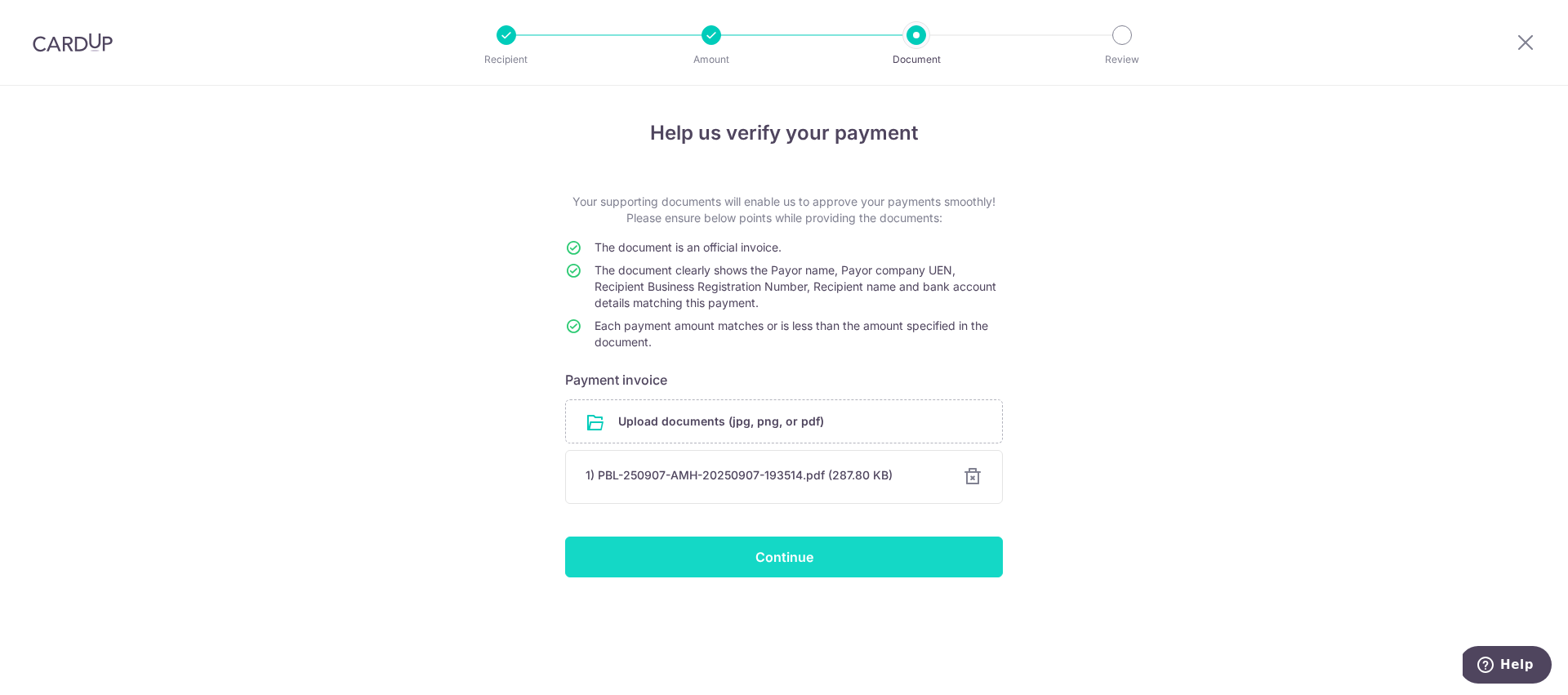
click at [802, 556] on input "Continue" at bounding box center [784, 556] width 438 height 41
